Goal: Information Seeking & Learning: Understand process/instructions

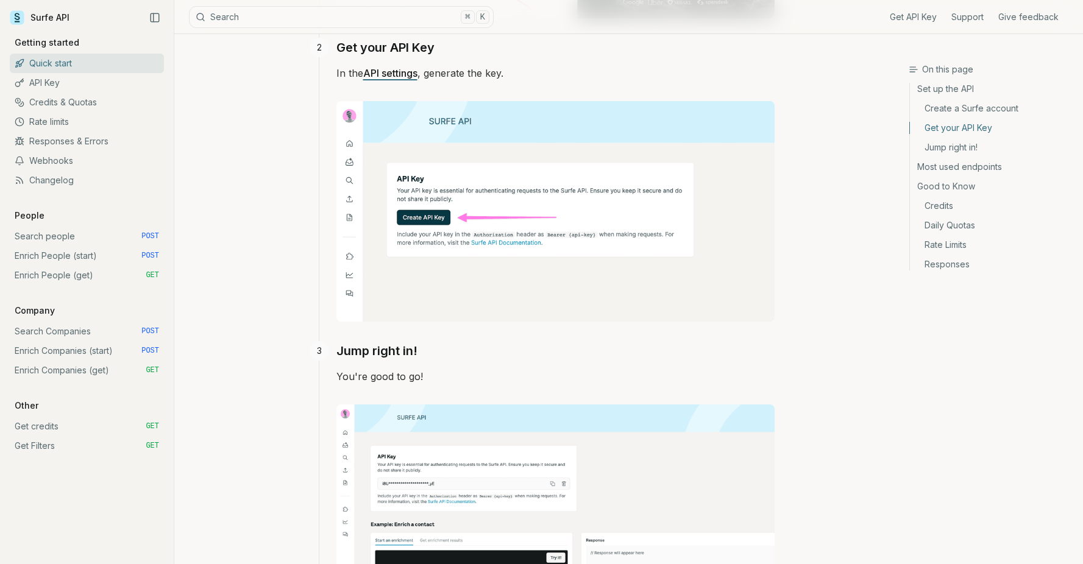
scroll to position [720, 0]
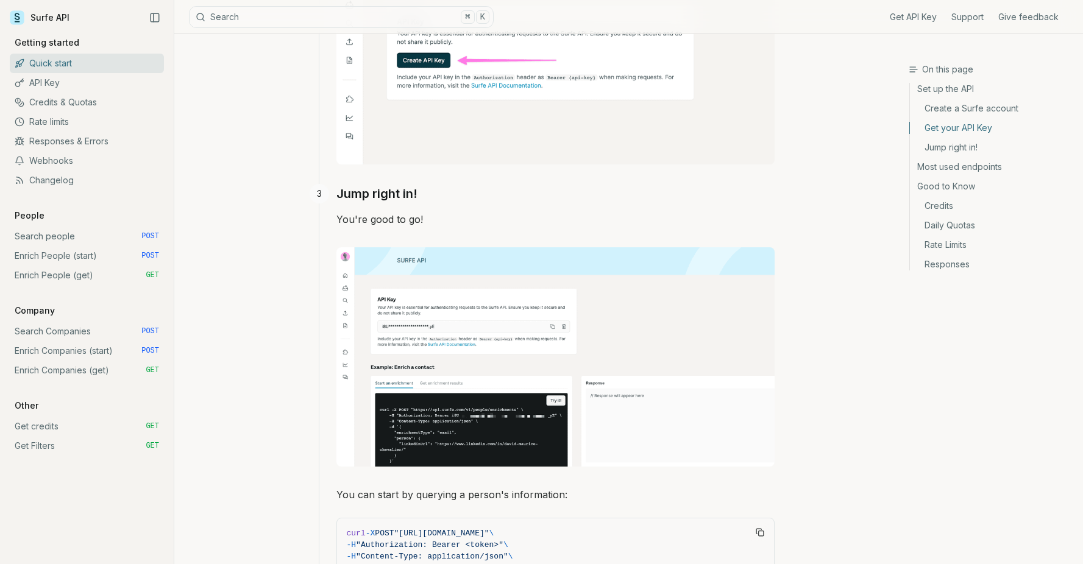
click at [98, 258] on link "Enrich People (start) POST" at bounding box center [87, 256] width 154 height 20
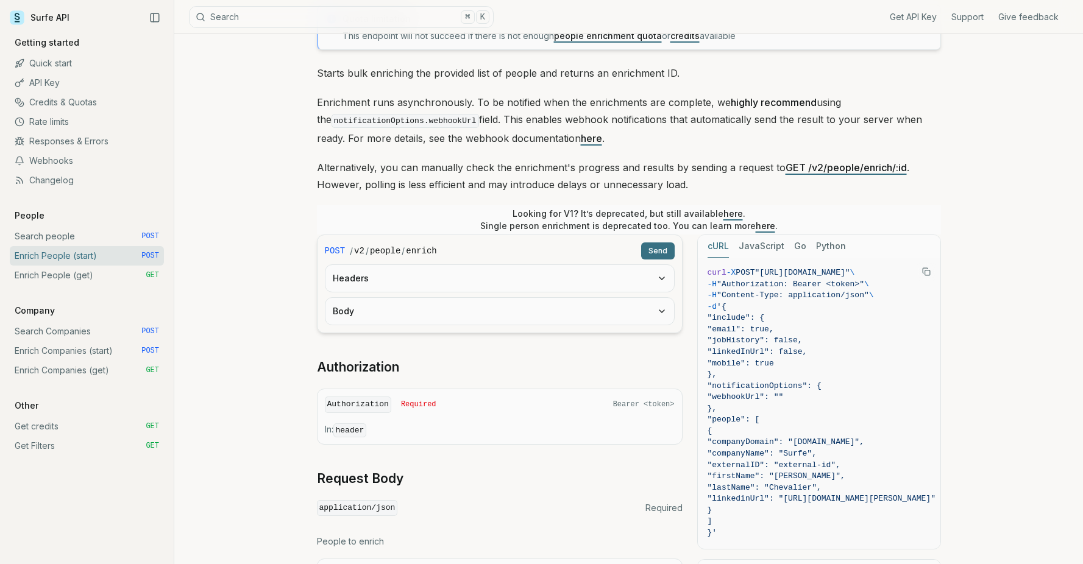
scroll to position [96, 0]
click at [360, 254] on code "v2" at bounding box center [359, 250] width 10 height 12
drag, startPoint x: 774, startPoint y: 272, endPoint x: 815, endPoint y: 269, distance: 40.9
click at [815, 269] on span ""[URL][DOMAIN_NAME]"" at bounding box center [797, 272] width 95 height 9
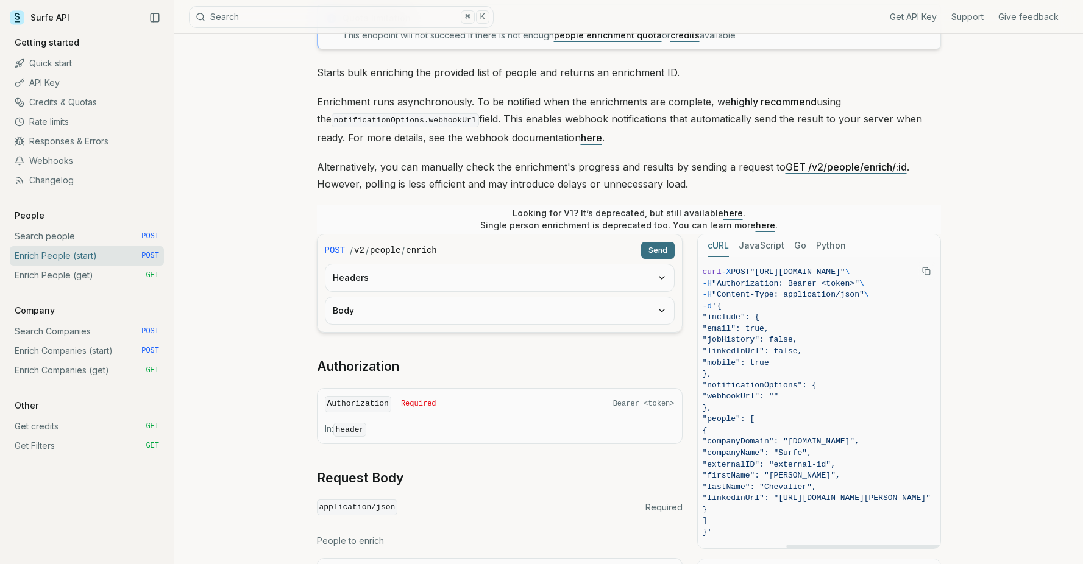
copy span "[URL][DOMAIN_NAME]"
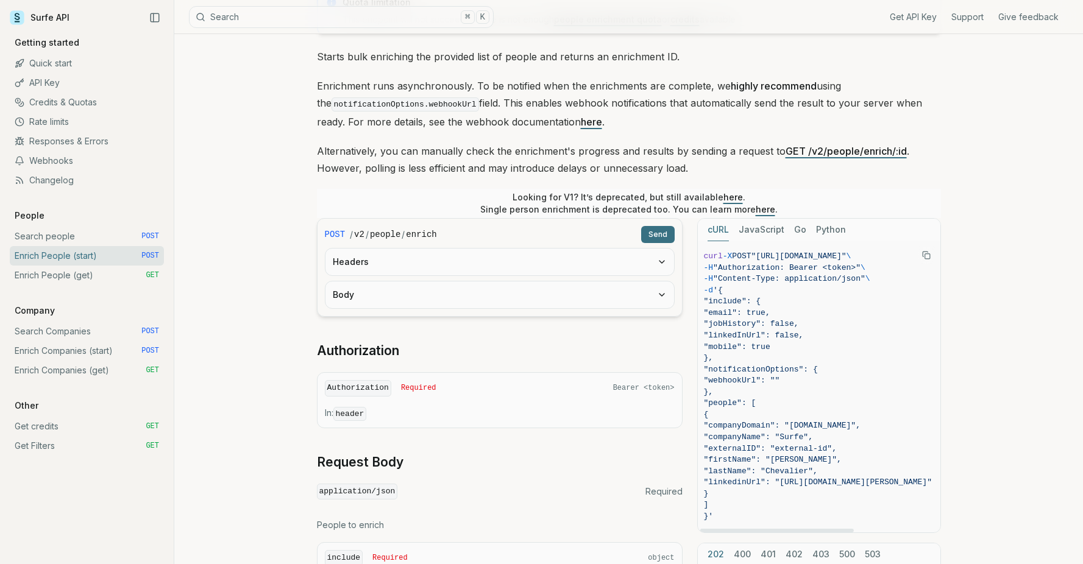
scroll to position [113, 0]
copy code "{ "include": { "email": true, "jobHistory": false, "linkedInUrl": false, "mobil…"
drag, startPoint x: 733, startPoint y: 289, endPoint x: 719, endPoint y: 515, distance: 225.9
click at [719, 515] on code "curl -X POST "[URL][DOMAIN_NAME]" \ -H "Authorization: Bearer <token>" \ -H "Co…" at bounding box center [818, 385] width 228 height 272
click at [121, 234] on link "Search people POST" at bounding box center [87, 237] width 154 height 20
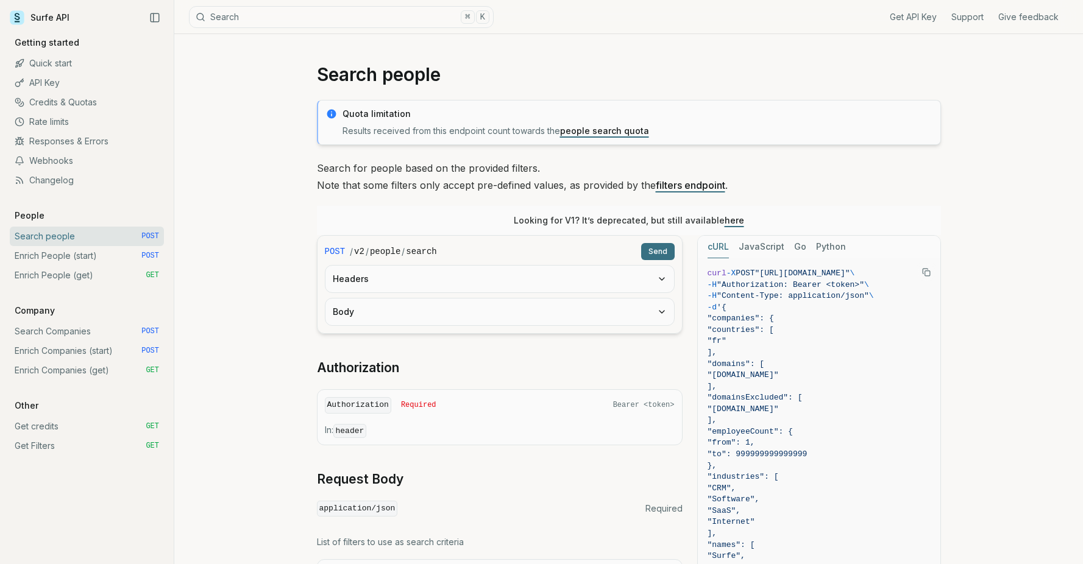
click at [107, 260] on link "Enrich People (start) POST" at bounding box center [87, 256] width 154 height 20
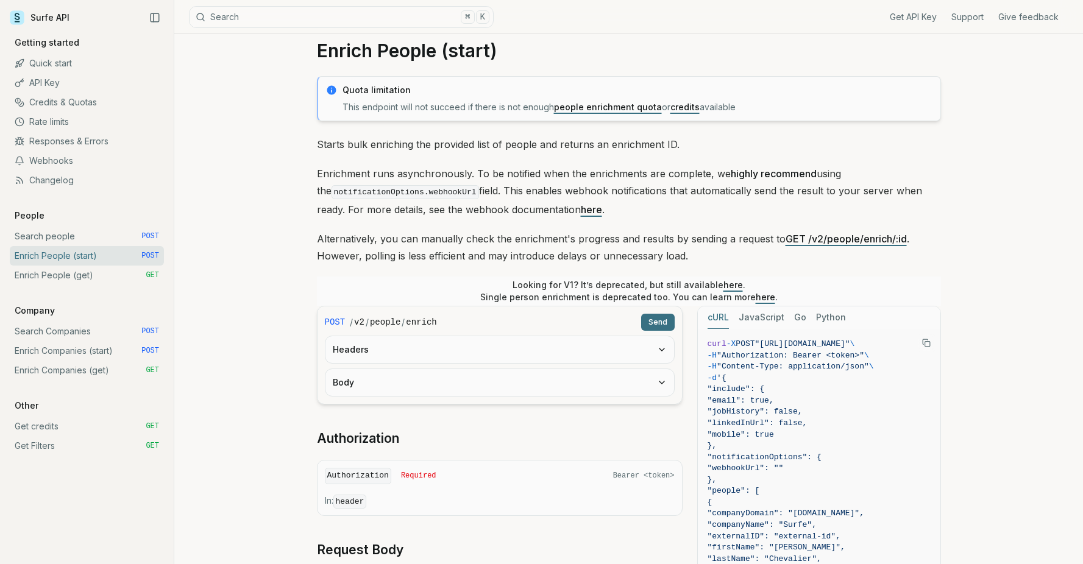
scroll to position [24, 0]
click at [133, 261] on link "Enrich People (start) POST" at bounding box center [87, 256] width 154 height 20
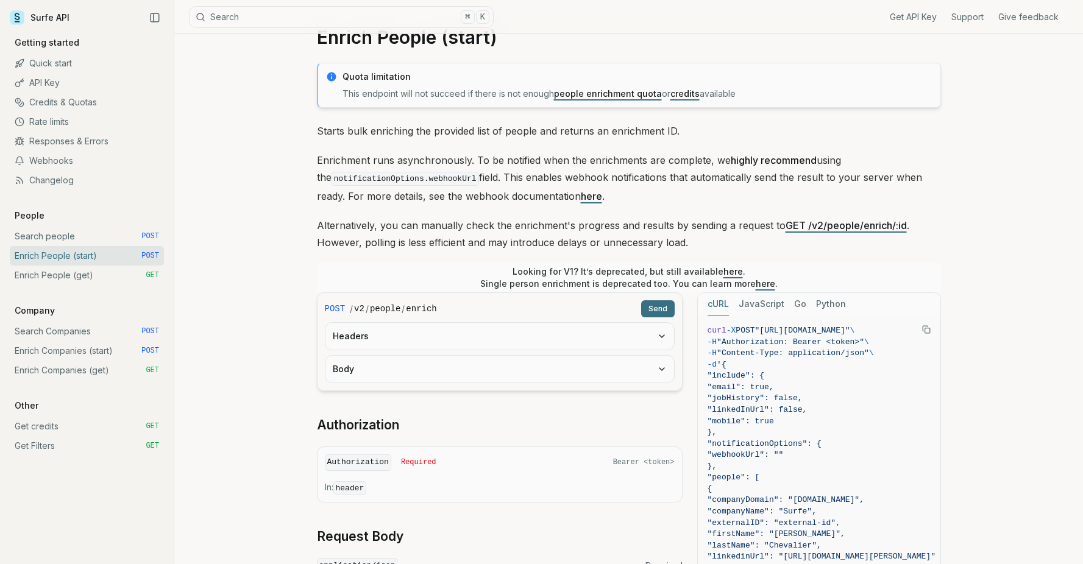
scroll to position [35, 0]
click at [762, 283] on link "here" at bounding box center [766, 285] width 20 height 10
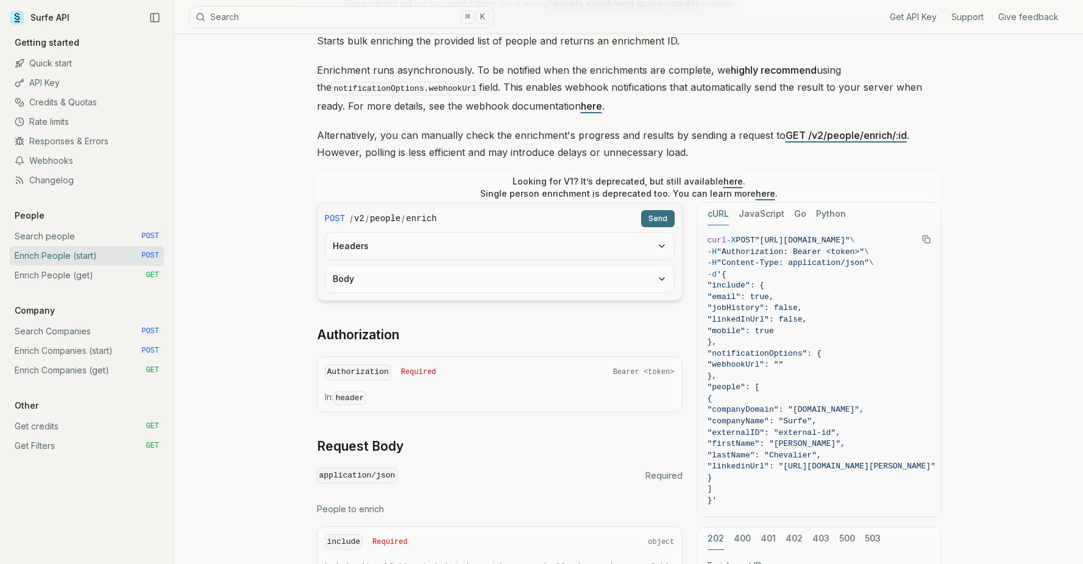
scroll to position [147, 0]
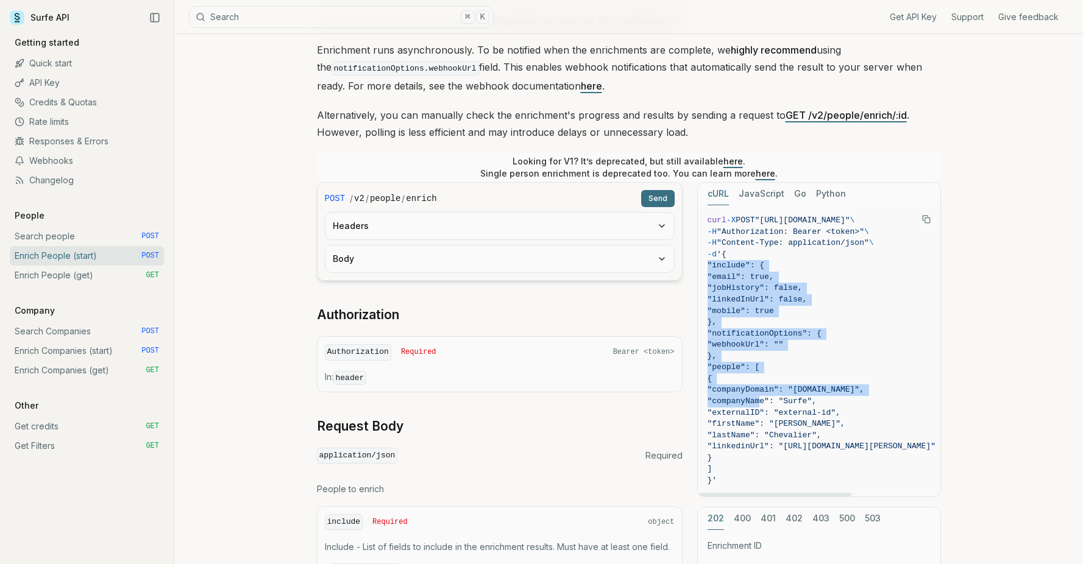
drag, startPoint x: 737, startPoint y: 253, endPoint x: 759, endPoint y: 330, distance: 79.9
click at [759, 344] on code "curl -X POST "[URL][DOMAIN_NAME]" \ -H "Authorization: Bearer <token>" \ -H "Co…" at bounding box center [822, 351] width 228 height 272
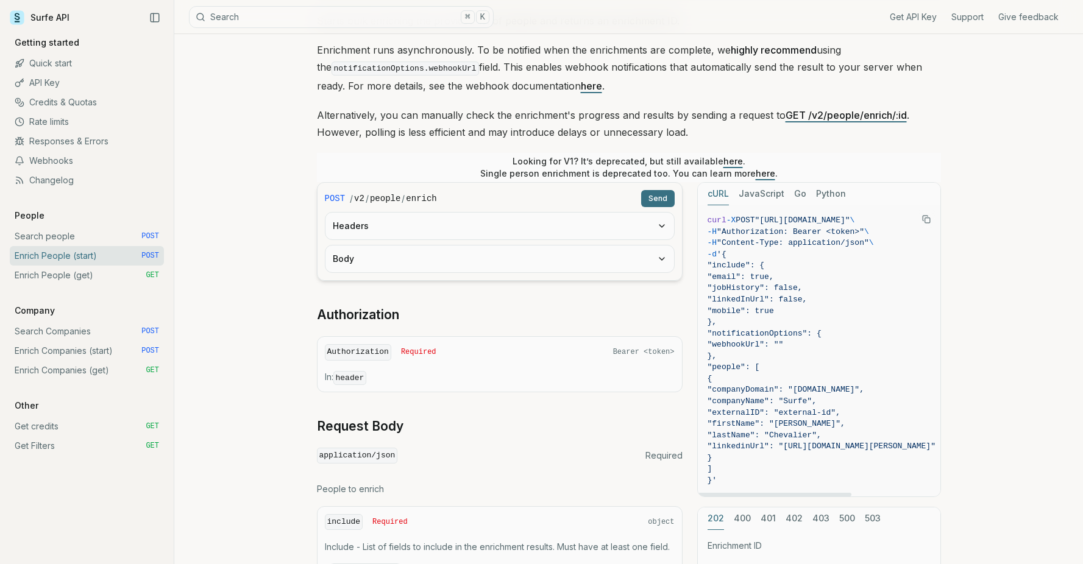
click at [815, 346] on span ""webhookUrl": """ at bounding box center [822, 345] width 228 height 12
drag, startPoint x: 738, startPoint y: 252, endPoint x: 723, endPoint y: 478, distance: 227.2
click at [723, 478] on code "curl -X POST "[URL][DOMAIN_NAME]" \ -H "Authorization: Bearer <token>" \ -H "Co…" at bounding box center [822, 351] width 228 height 272
copy code ""include": { "email": true, "jobHistory": false, "linkedInUrl": false, "mobile"…"
click at [776, 325] on span "}," at bounding box center [822, 323] width 228 height 12
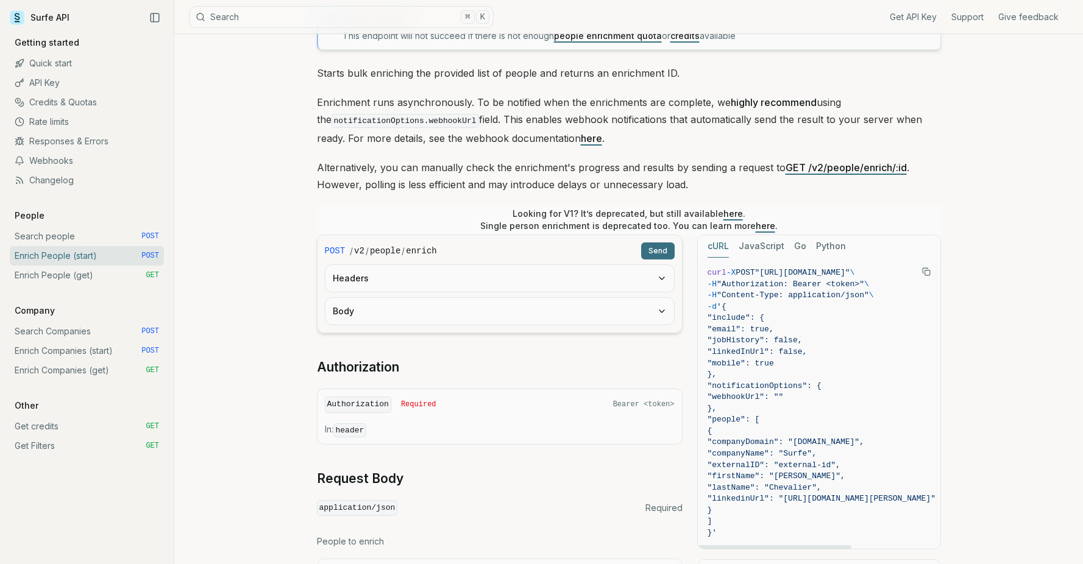
scroll to position [94, 0]
click at [81, 98] on link "Credits & Quotas" at bounding box center [87, 103] width 154 height 20
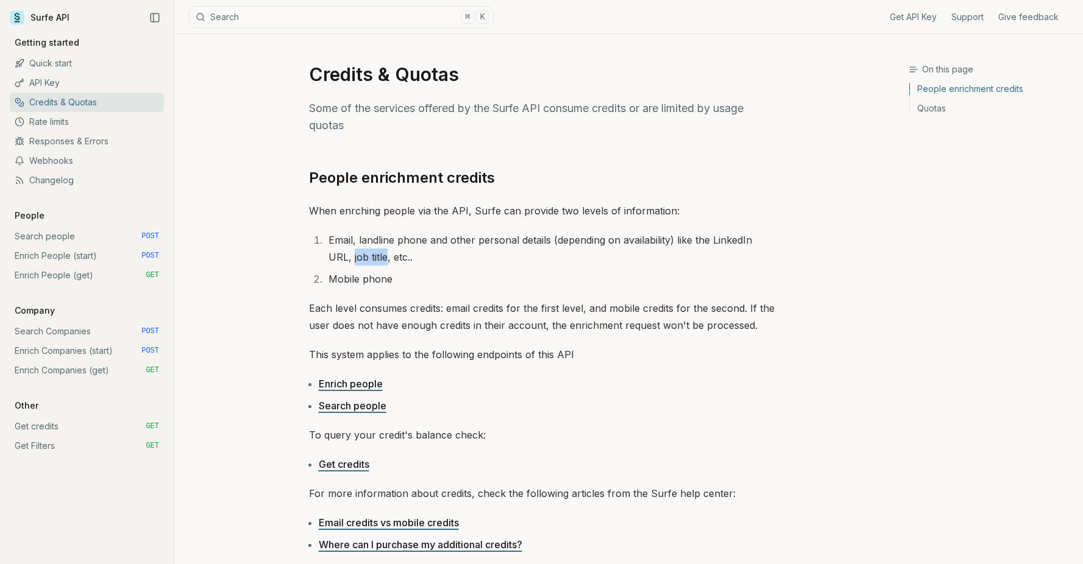
click at [76, 123] on link "Rate limits" at bounding box center [87, 122] width 154 height 20
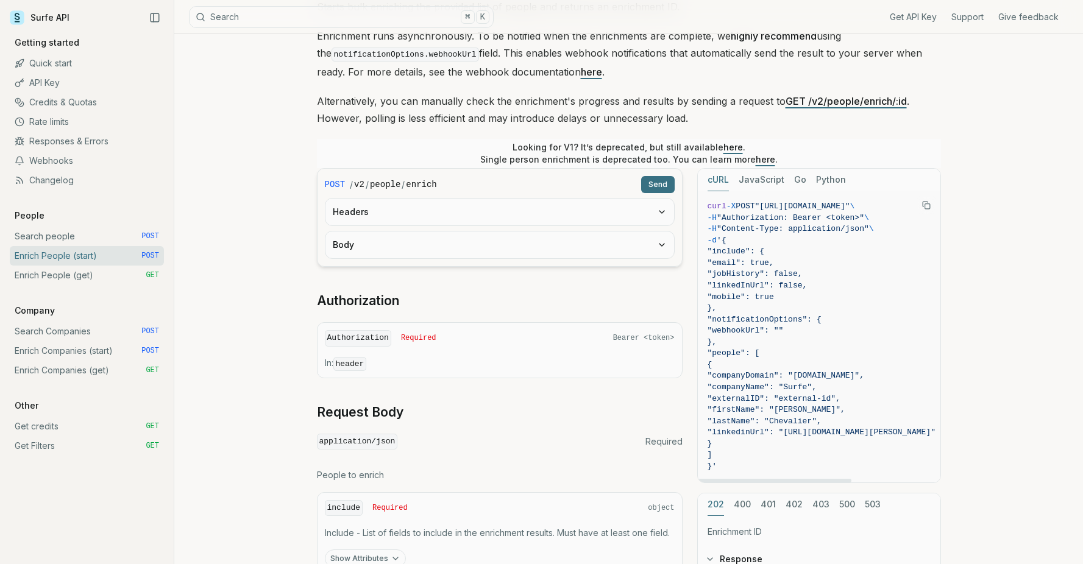
scroll to position [163, 0]
drag, startPoint x: 746, startPoint y: 399, endPoint x: 753, endPoint y: 434, distance: 35.5
click at [753, 434] on code "curl -X POST "[URL][DOMAIN_NAME]" \ -H "Authorization: Bearer <token>" \ -H "Co…" at bounding box center [822, 336] width 228 height 272
copy code ""externalID": "external-id", "firstName": "[PERSON_NAME]", "lastName": "[PERSON…"
click at [750, 413] on code "curl -X POST "[URL][DOMAIN_NAME]" \ -H "Authorization: Bearer <token>" \ -H "Co…" at bounding box center [822, 336] width 228 height 272
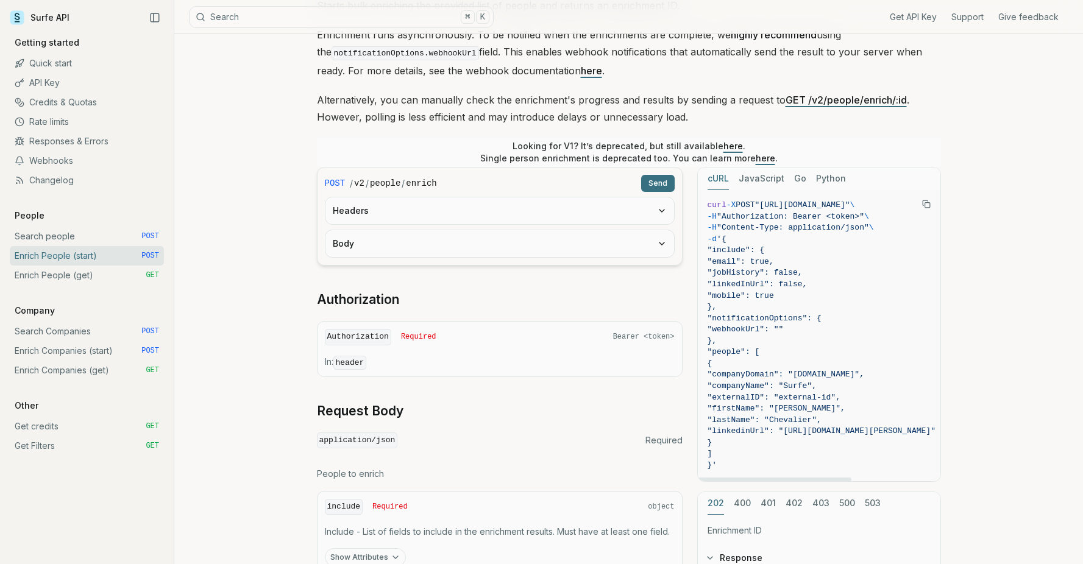
drag, startPoint x: 741, startPoint y: 399, endPoint x: 728, endPoint y: 452, distance: 54.7
click at [728, 452] on code "curl -X POST "[URL][DOMAIN_NAME]" \ -H "Authorization: Bearer <token>" \ -H "Co…" at bounding box center [822, 336] width 228 height 272
copy code ""externalID": "external-id", "firstName": "[PERSON_NAME]", "lastName": "[PERSON…"
click at [774, 204] on span ""[URL][DOMAIN_NAME]"" at bounding box center [802, 205] width 95 height 9
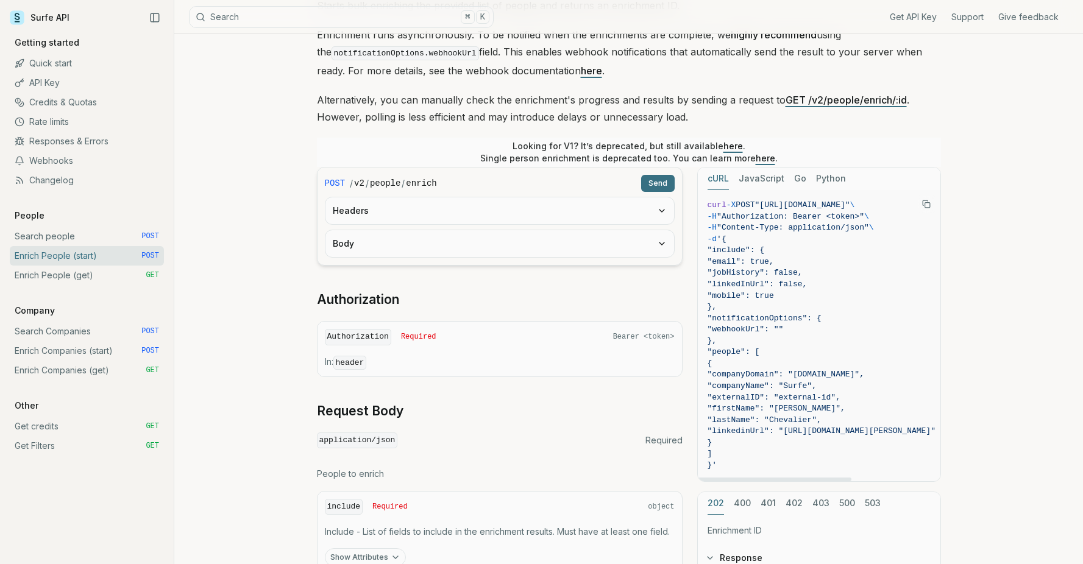
scroll to position [0, 140]
drag, startPoint x: 774, startPoint y: 204, endPoint x: 815, endPoint y: 208, distance: 41.7
click at [815, 208] on span ""[URL][DOMAIN_NAME]"" at bounding box center [797, 205] width 95 height 9
copy span "[URL][DOMAIN_NAME]"
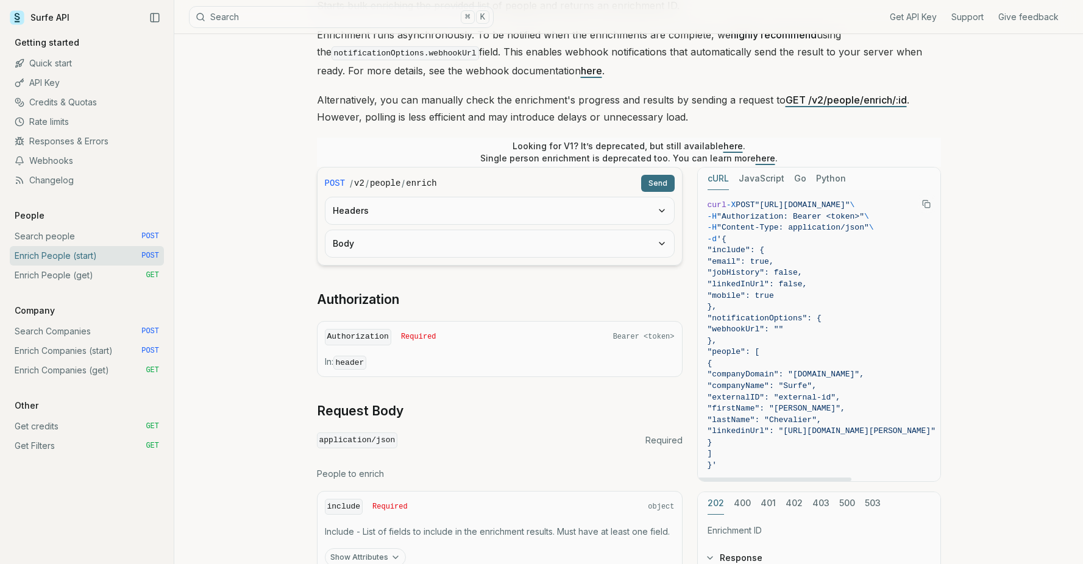
click at [774, 318] on span ""notificationOptions": {" at bounding box center [765, 318] width 114 height 9
copy span "notificationOptions"
click at [772, 408] on span ""firstName": "[PERSON_NAME]"," at bounding box center [777, 408] width 138 height 9
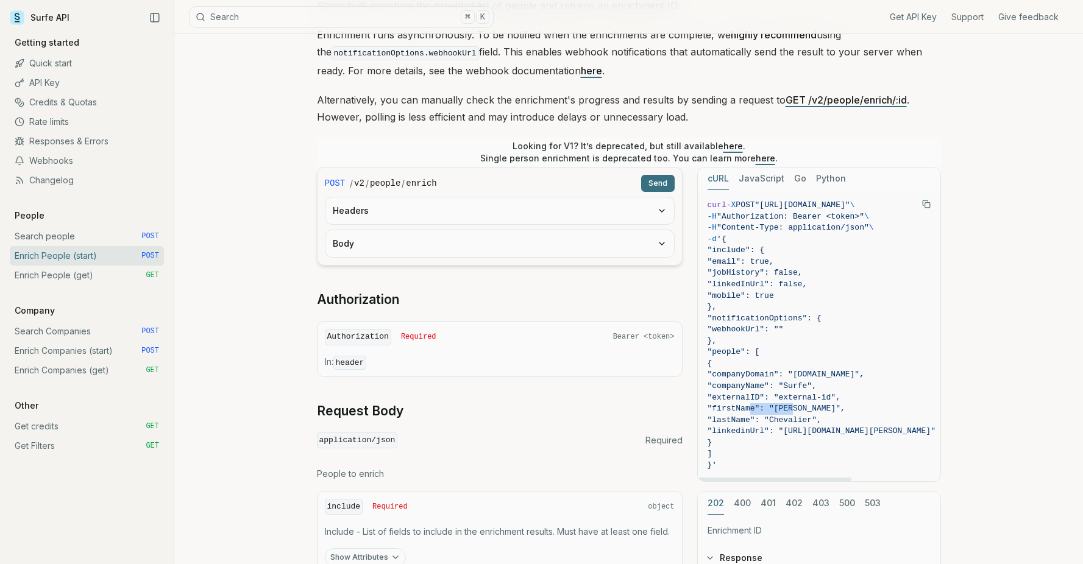
copy span "firstName"
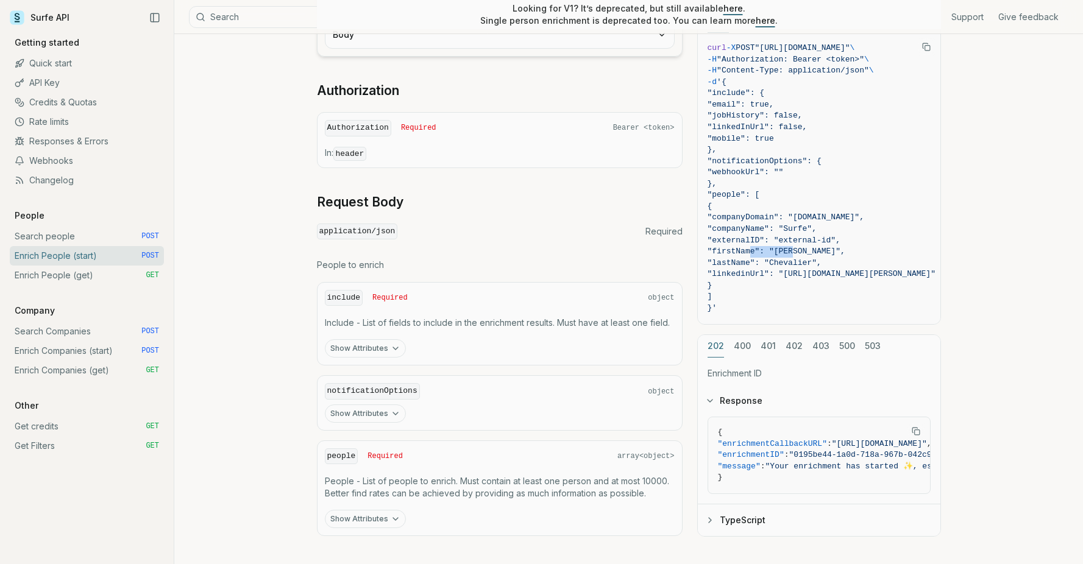
scroll to position [436, 0]
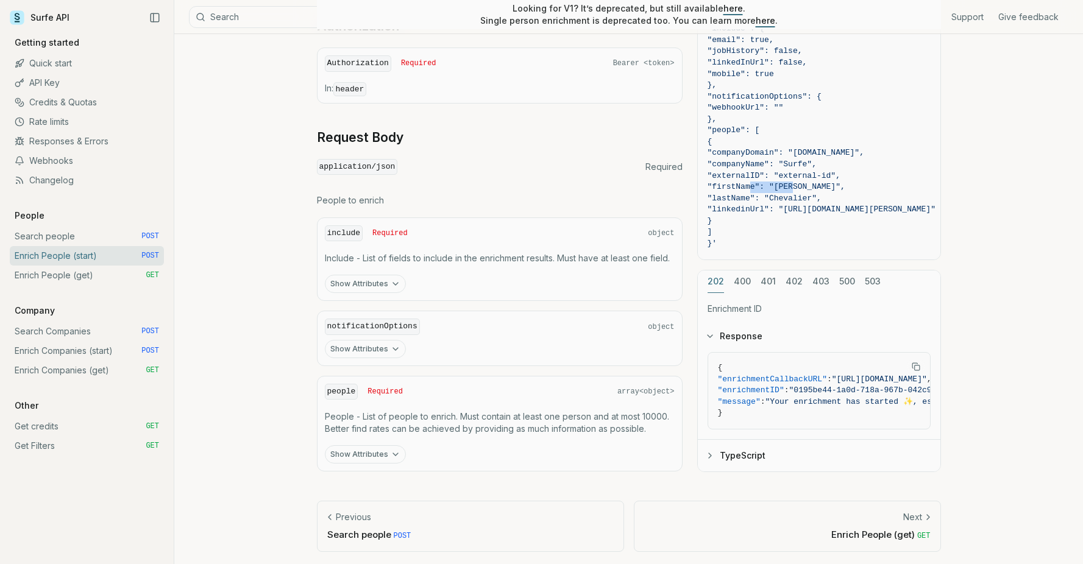
click at [358, 347] on button "Show Attributes" at bounding box center [365, 349] width 81 height 18
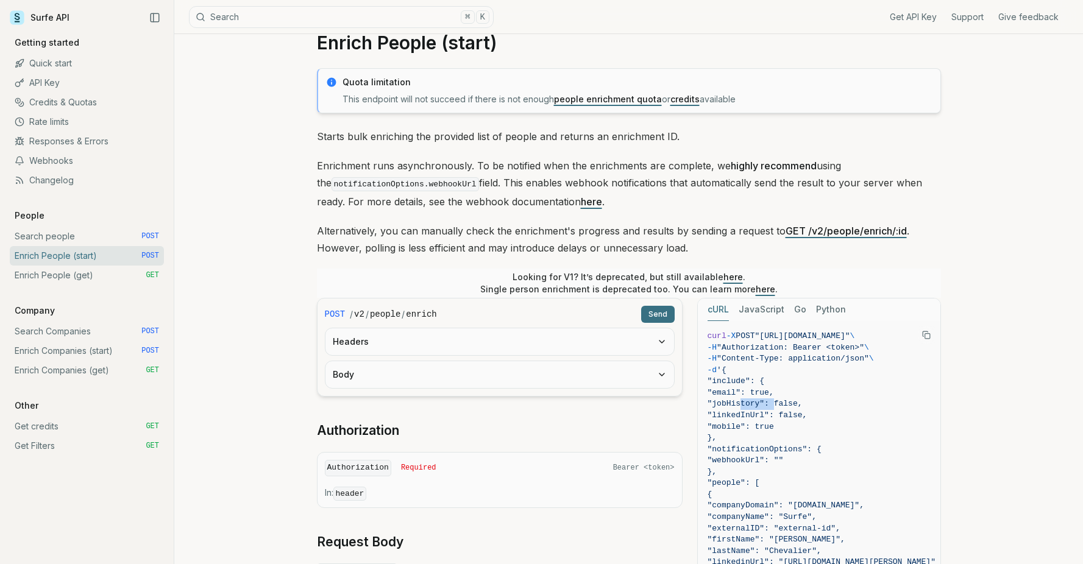
scroll to position [0, 0]
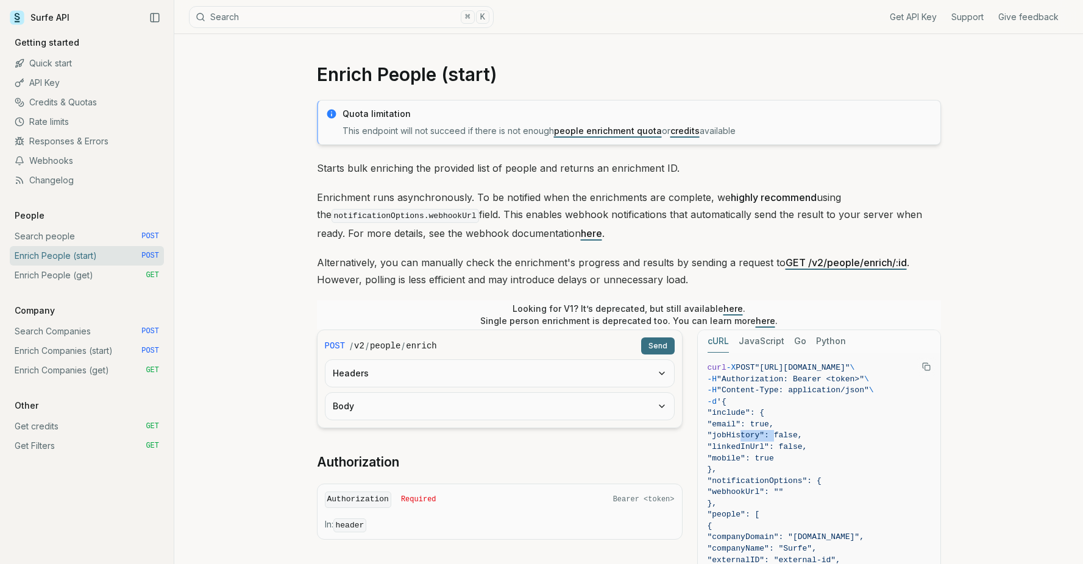
click at [44, 431] on link "Get credits GET" at bounding box center [87, 427] width 154 height 20
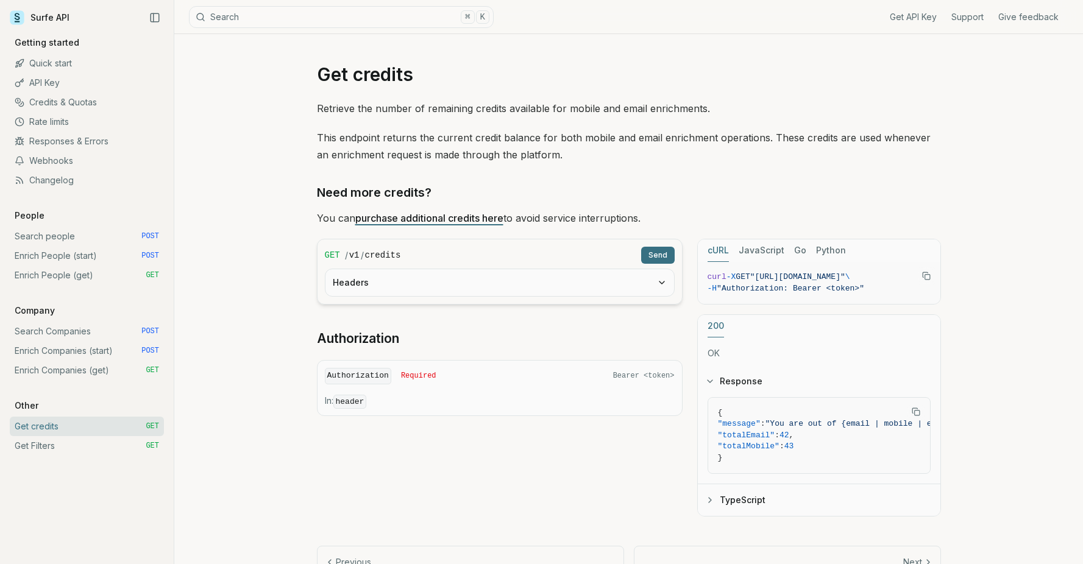
click at [78, 258] on link "Enrich People (start) POST" at bounding box center [87, 256] width 154 height 20
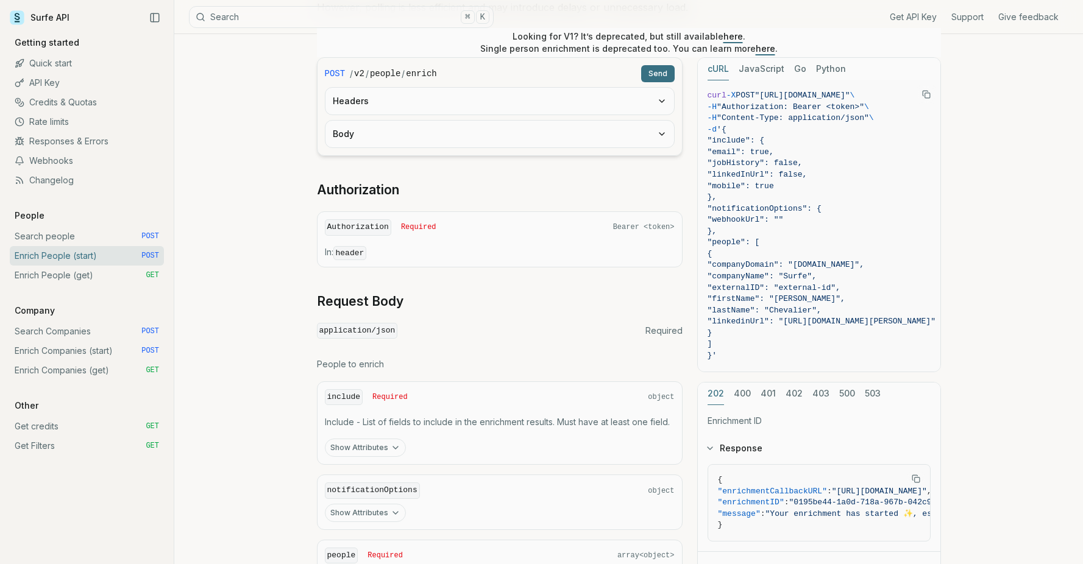
scroll to position [436, 0]
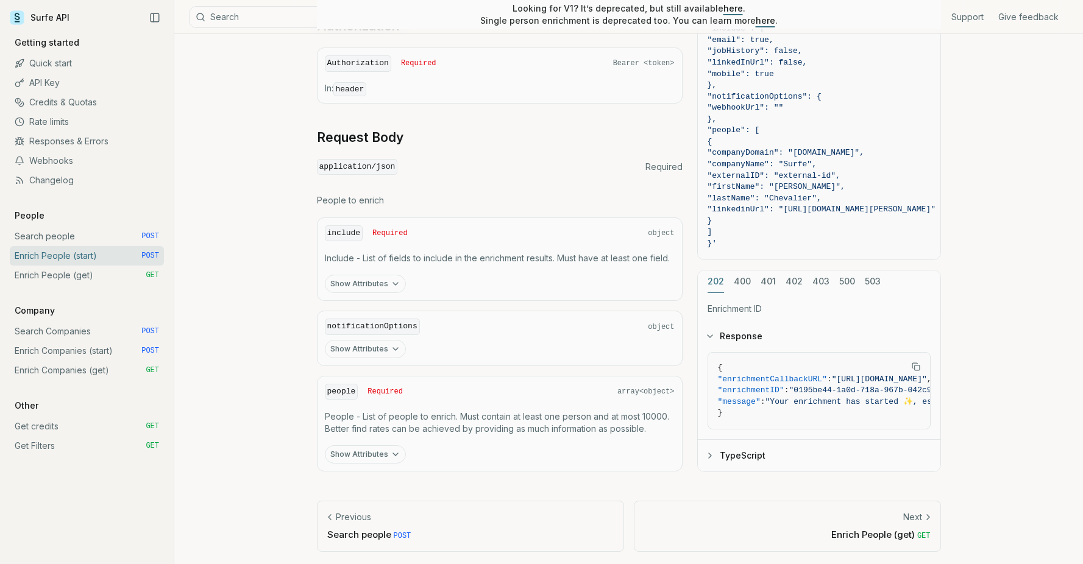
click at [108, 271] on link "Enrich People (get) GET" at bounding box center [87, 276] width 154 height 20
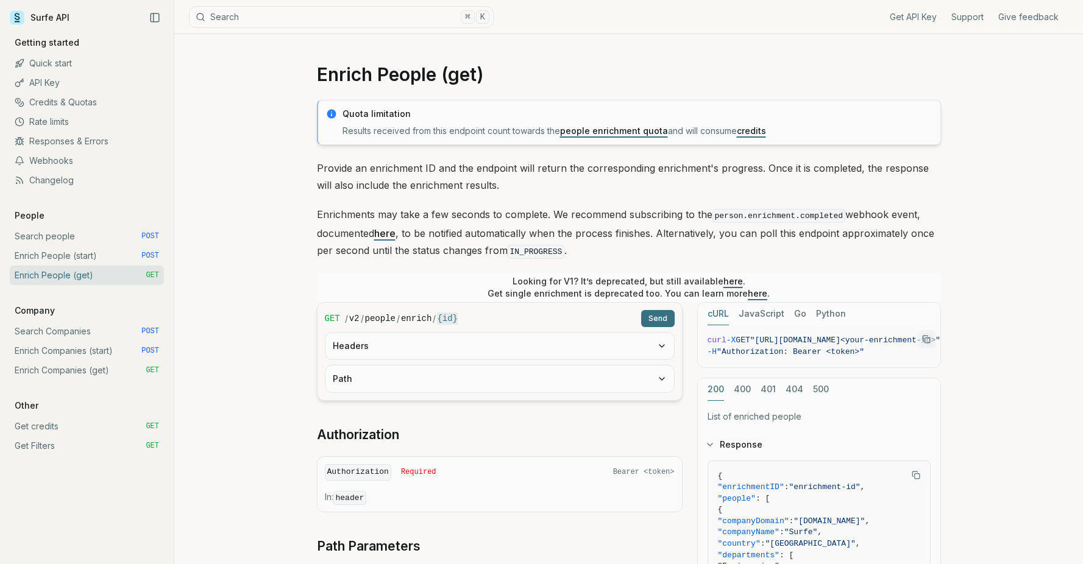
click at [88, 247] on link "Enrich People (start) POST" at bounding box center [87, 256] width 154 height 20
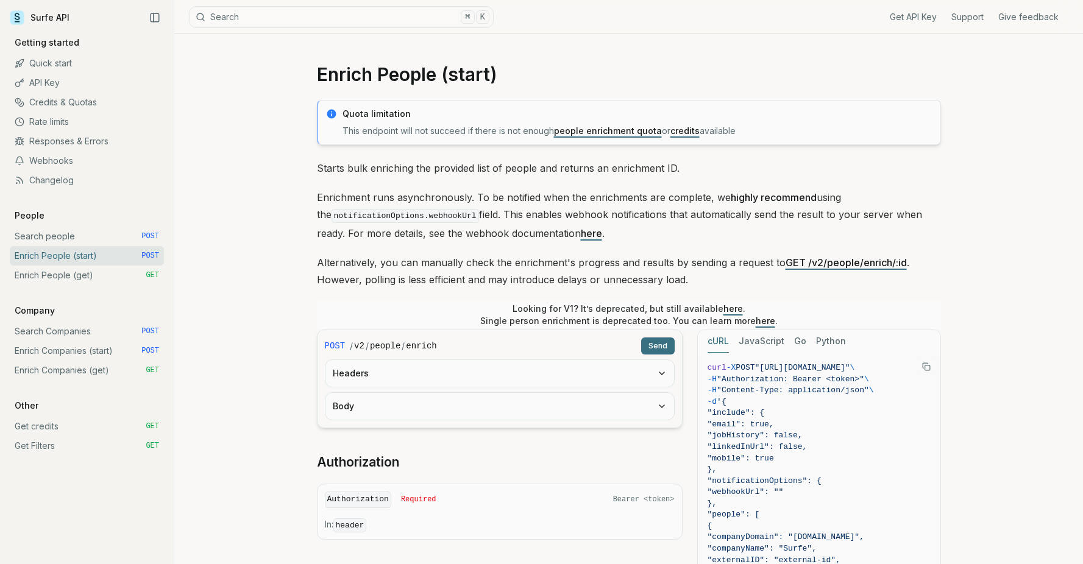
click at [85, 235] on link "Search people POST" at bounding box center [87, 237] width 154 height 20
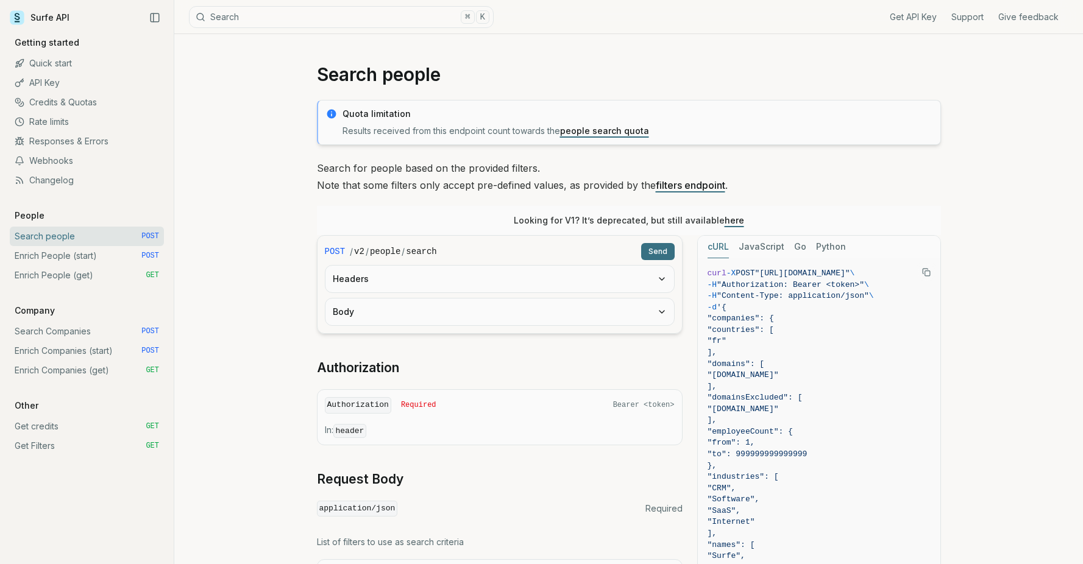
click at [226, 13] on button "Search ⌘ K" at bounding box center [341, 17] width 305 height 22
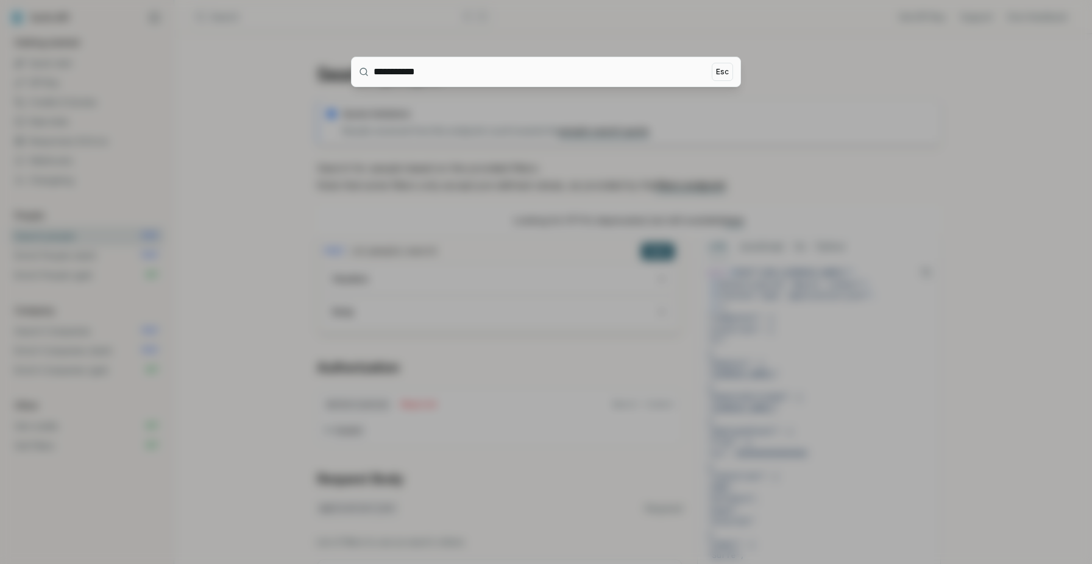
type input "**********"
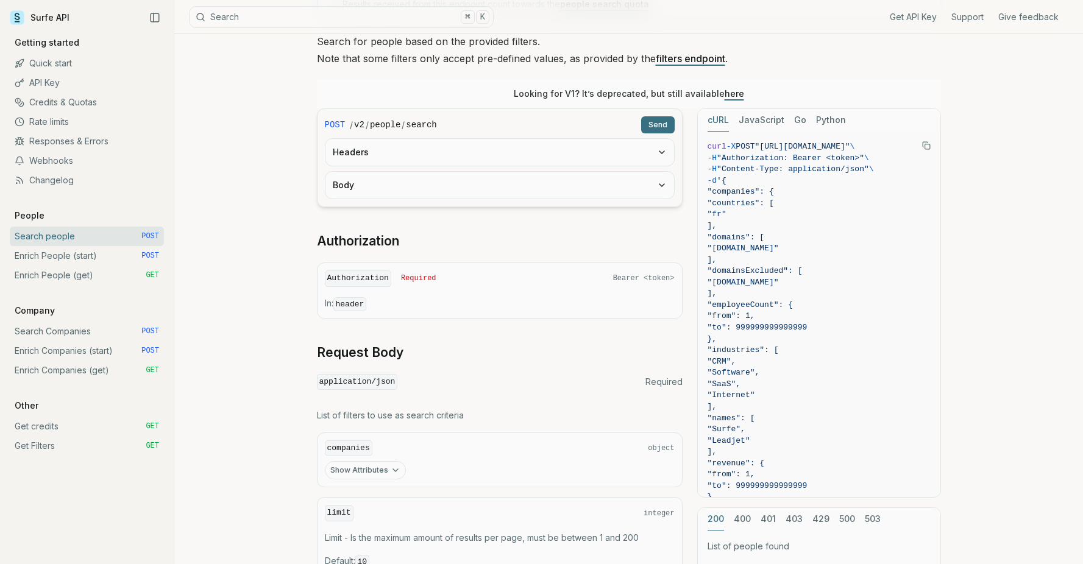
scroll to position [137, 0]
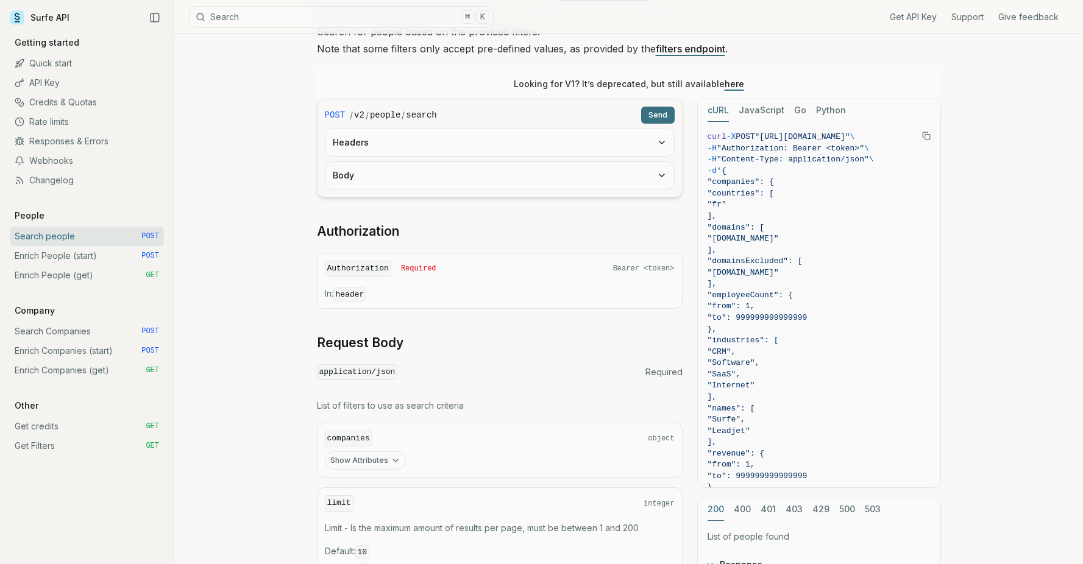
click at [104, 249] on link "Enrich People (start) POST" at bounding box center [87, 256] width 154 height 20
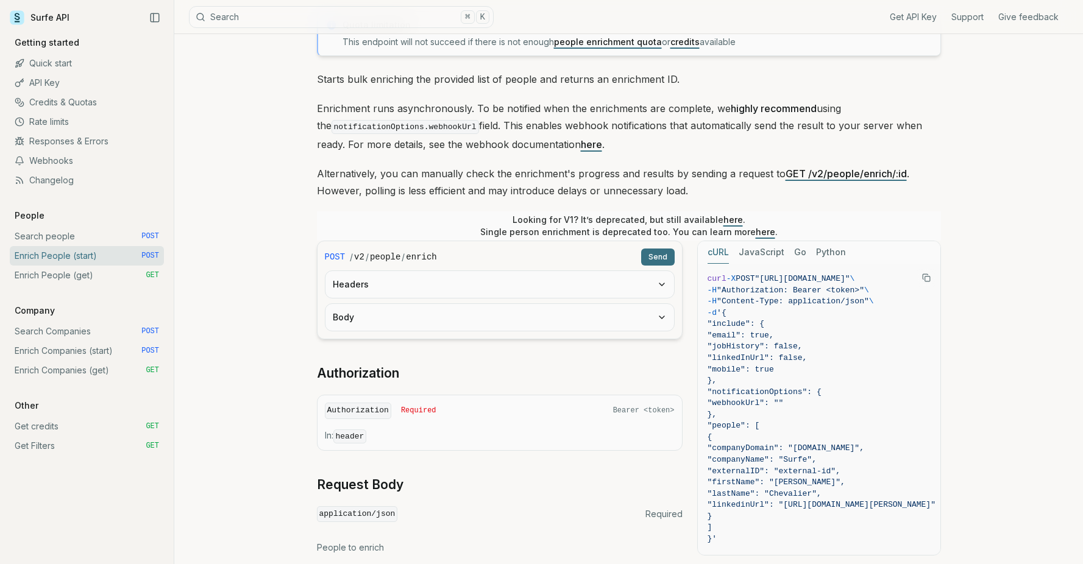
scroll to position [159, 0]
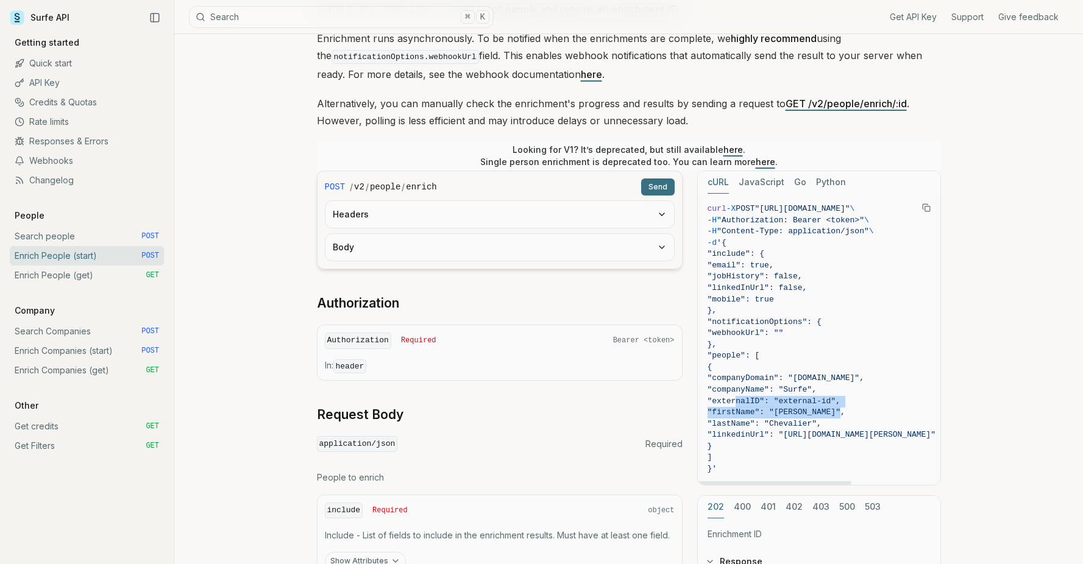
drag, startPoint x: 736, startPoint y: 404, endPoint x: 839, endPoint y: 407, distance: 103.0
click at [839, 407] on code "curl -X POST "[URL][DOMAIN_NAME]" \ -H "Authorization: Bearer <token>" \ -H "Co…" at bounding box center [822, 340] width 228 height 272
click at [793, 441] on span "}" at bounding box center [822, 447] width 228 height 12
drag, startPoint x: 735, startPoint y: 284, endPoint x: 834, endPoint y: 284, distance: 99.3
click at [808, 284] on span ""linkedInUrl": false," at bounding box center [758, 287] width 100 height 9
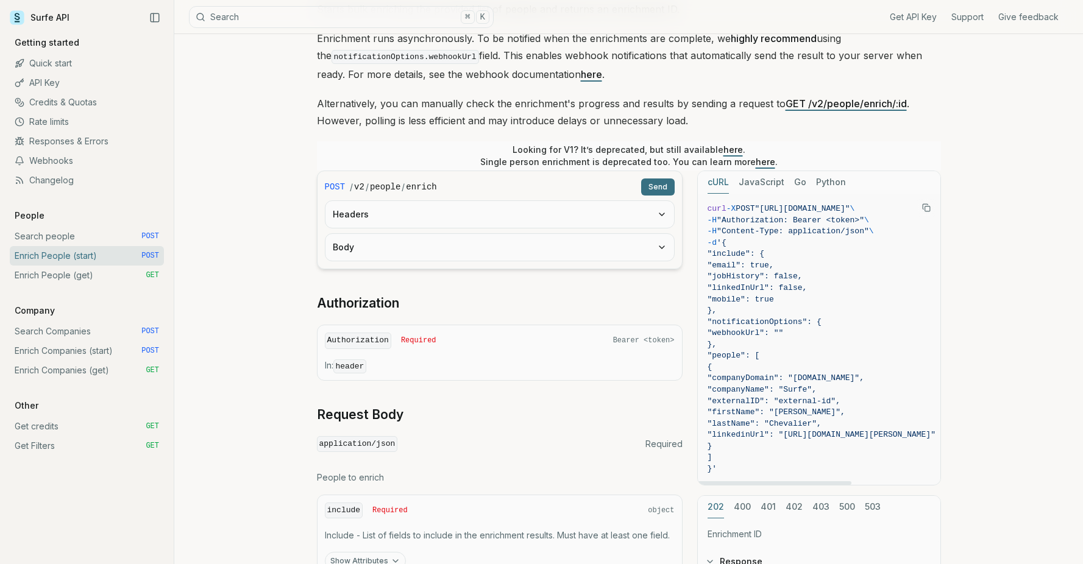
click at [808, 284] on span ""linkedInUrl": false," at bounding box center [758, 287] width 100 height 9
click at [803, 277] on span ""jobHistory": false," at bounding box center [755, 276] width 95 height 9
